Goal: Task Accomplishment & Management: Manage account settings

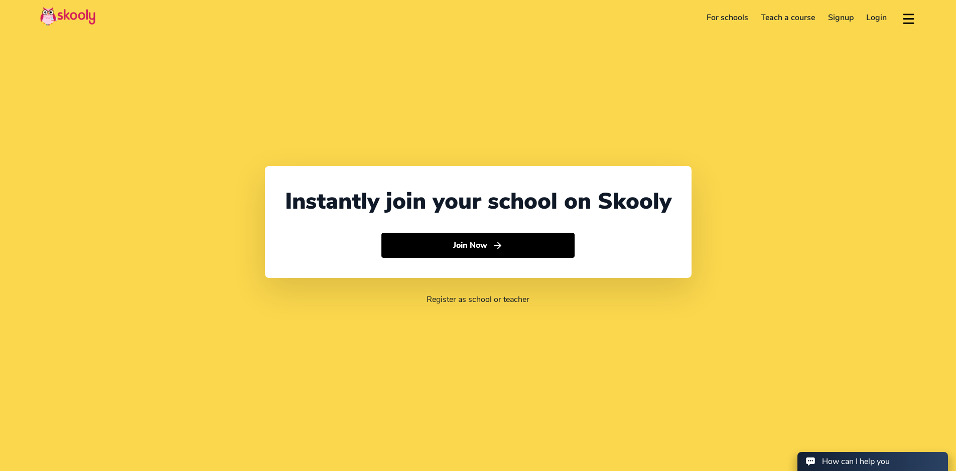
select select "962"
select select "Jordan"
select select "Asia/[GEOGRAPHIC_DATA]"
click at [874, 18] on link "Login" at bounding box center [878, 18] width 34 height 16
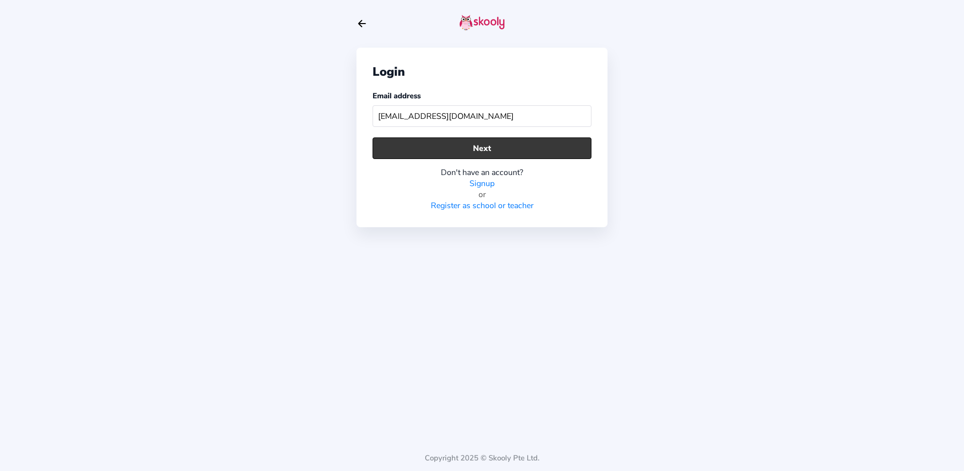
type input "[EMAIL_ADDRESS][DOMAIN_NAME]"
click at [560, 141] on button "Next" at bounding box center [482, 149] width 219 height 22
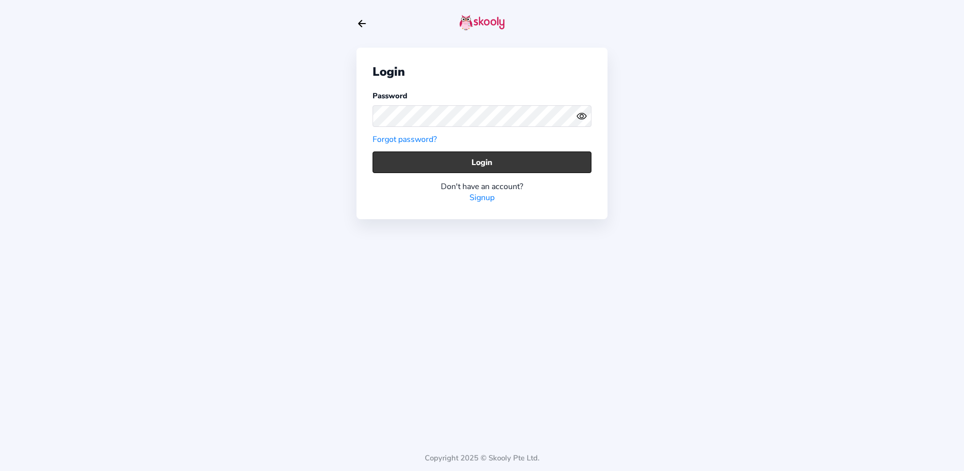
click at [554, 154] on button "Login" at bounding box center [482, 163] width 219 height 22
